Goal: Navigation & Orientation: Find specific page/section

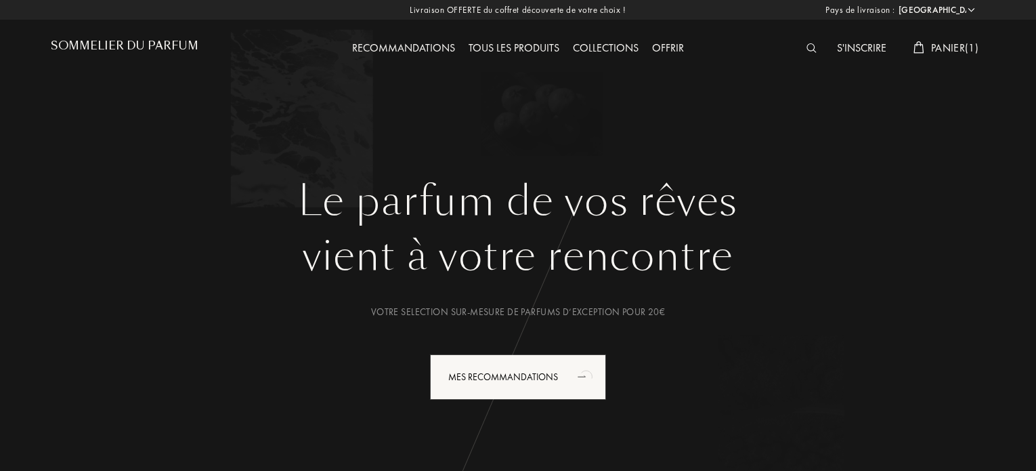
select select "ES"
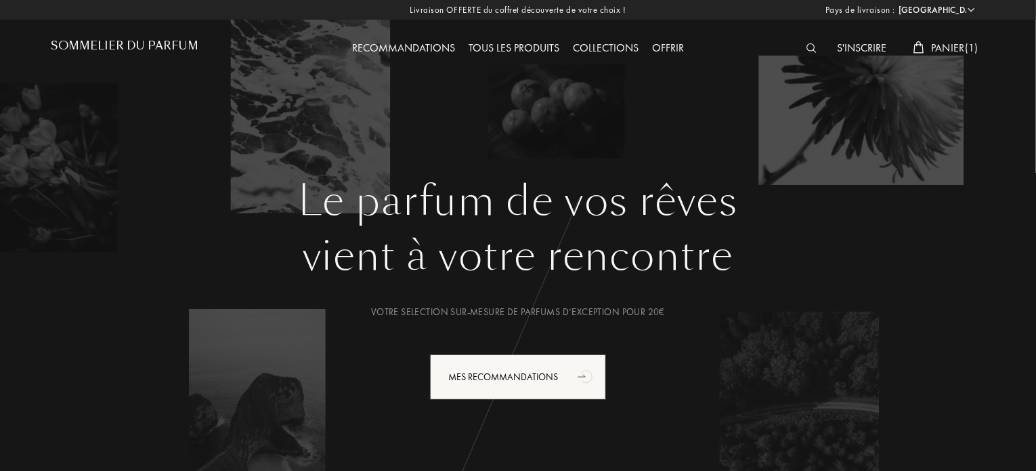
click at [805, 166] on div "Le parfum de vos rêves vient à votre rencontre Votre selection sur-mesure de pa…" at bounding box center [517, 254] width 975 height 508
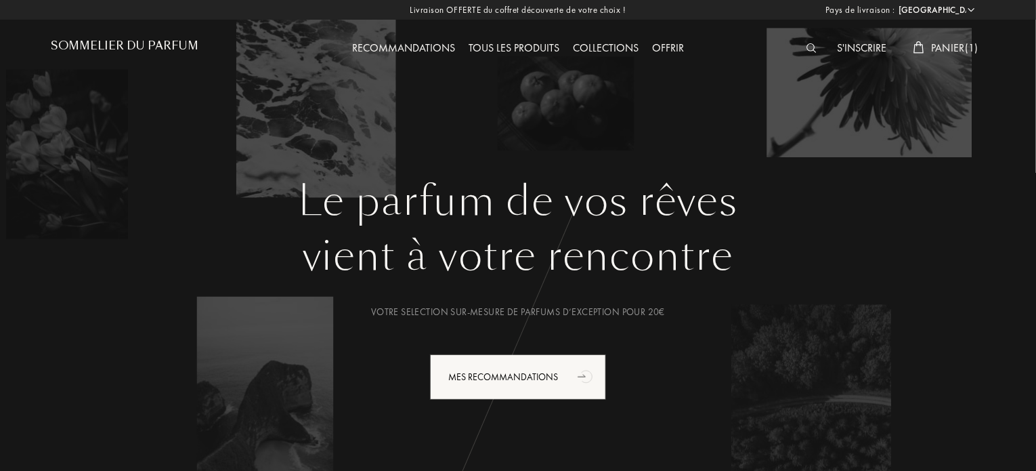
click at [975, 5] on select "[GEOGRAPHIC_DATA] [GEOGRAPHIC_DATA] [GEOGRAPHIC_DATA] [GEOGRAPHIC_DATA] [GEOGRA…" at bounding box center [935, 10] width 81 height 14
click at [895, 3] on select "[GEOGRAPHIC_DATA] [GEOGRAPHIC_DATA] [GEOGRAPHIC_DATA] [GEOGRAPHIC_DATA] [GEOGRA…" at bounding box center [935, 10] width 81 height 14
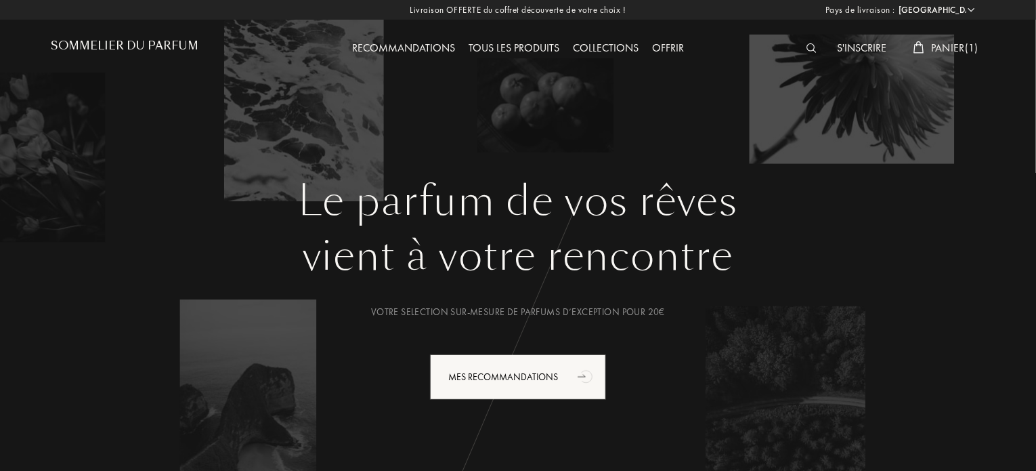
click at [600, 43] on div "Collections" at bounding box center [605, 49] width 79 height 18
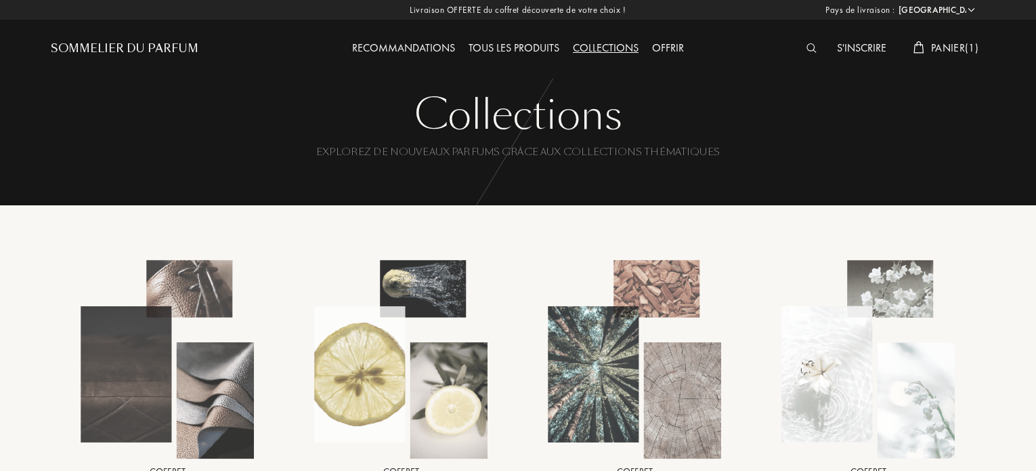
select select "ES"
click at [507, 51] on font "Todos los productos" at bounding box center [506, 48] width 114 height 14
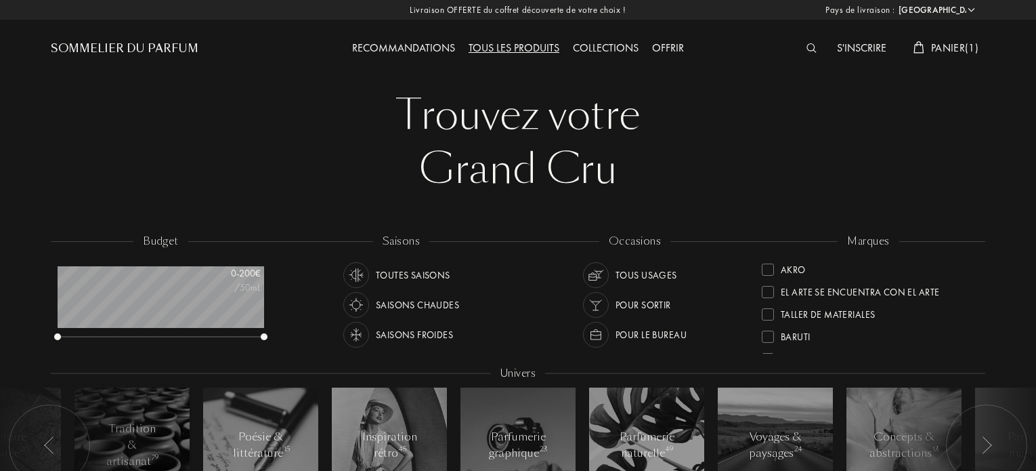
select select "ES"
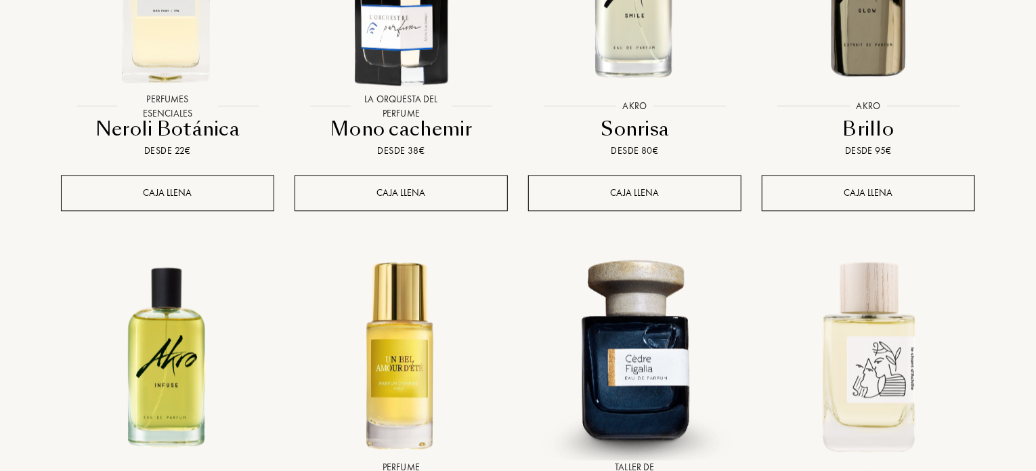
scroll to position [1422, 0]
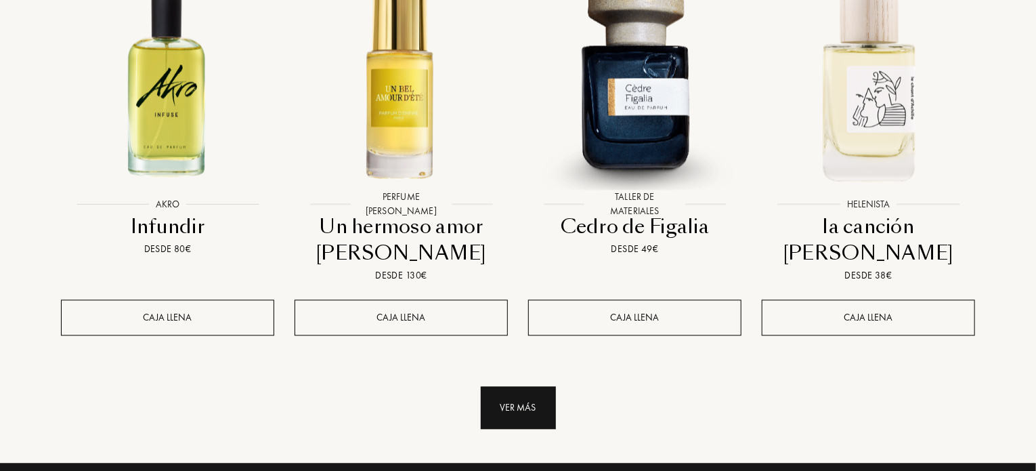
click at [531, 390] on div "Ver más" at bounding box center [518, 407] width 75 height 43
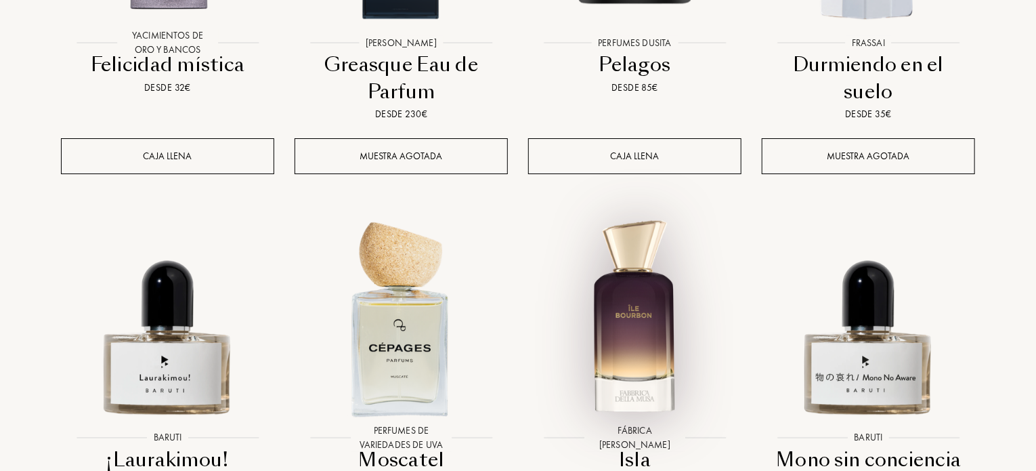
scroll to position [2438, 0]
